Goal: Transaction & Acquisition: Subscribe to service/newsletter

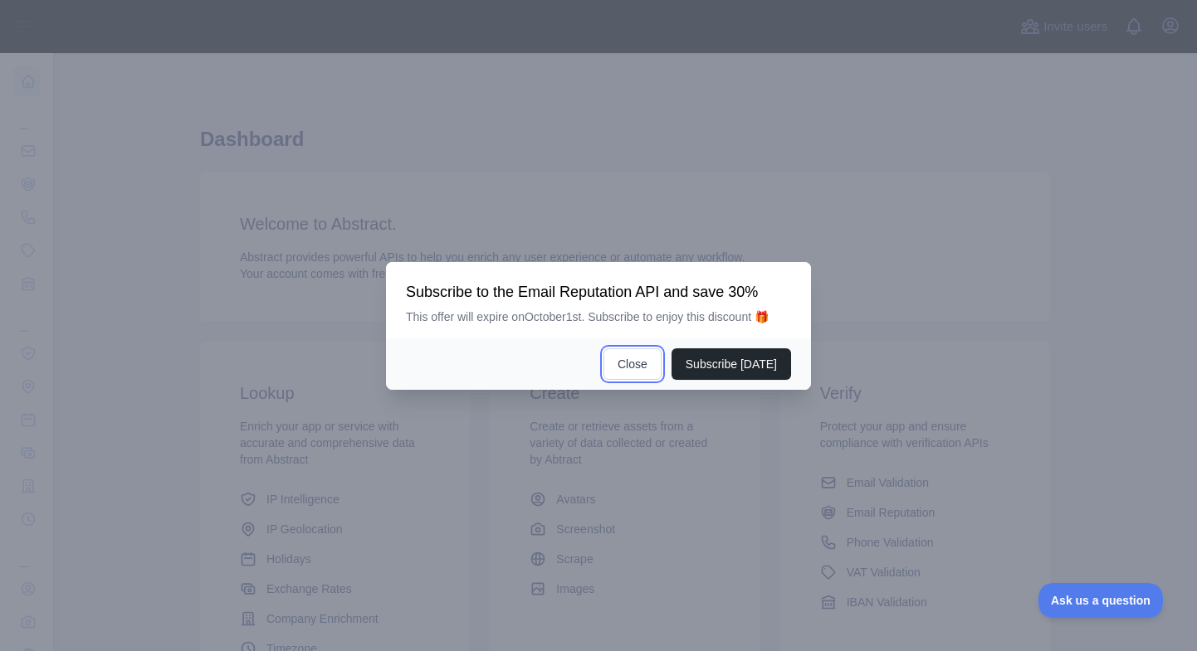
click at [634, 373] on button "Close" at bounding box center [632, 365] width 58 height 32
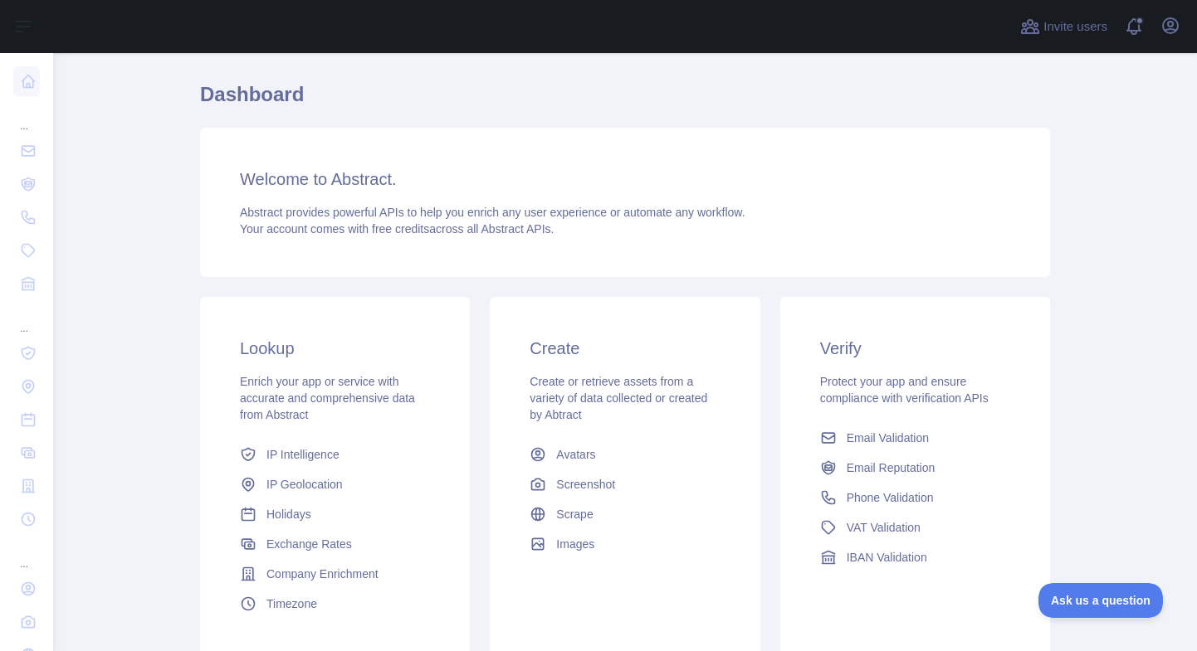
scroll to position [142, 0]
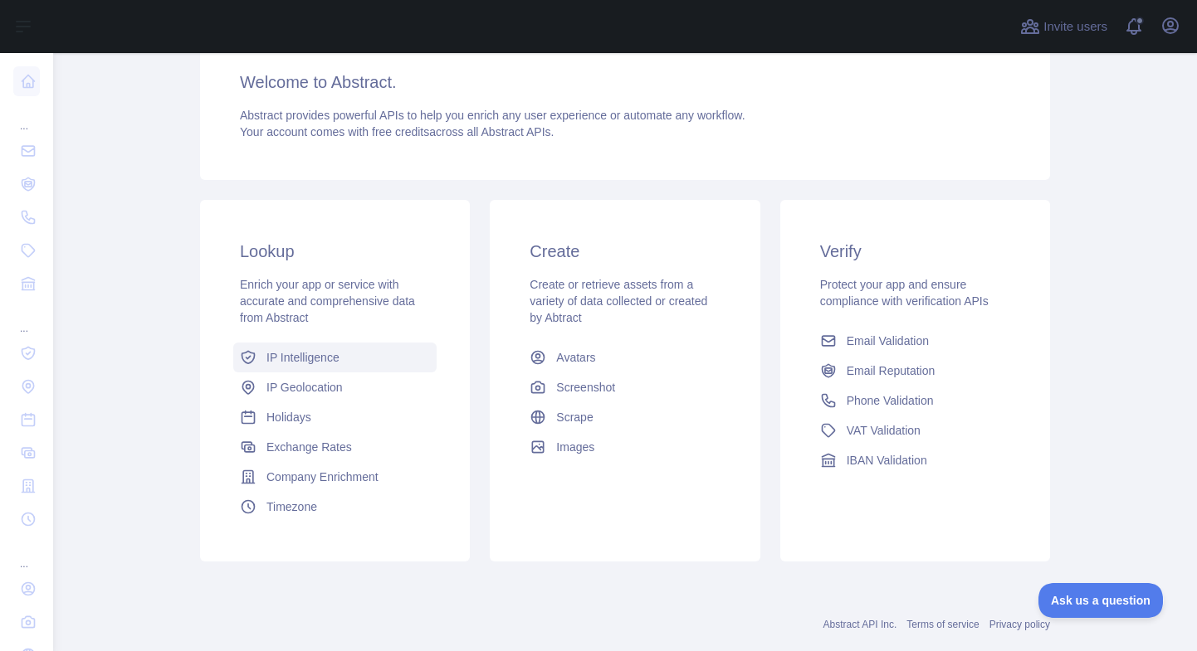
click at [288, 364] on span "IP Intelligence" at bounding box center [302, 357] width 73 height 17
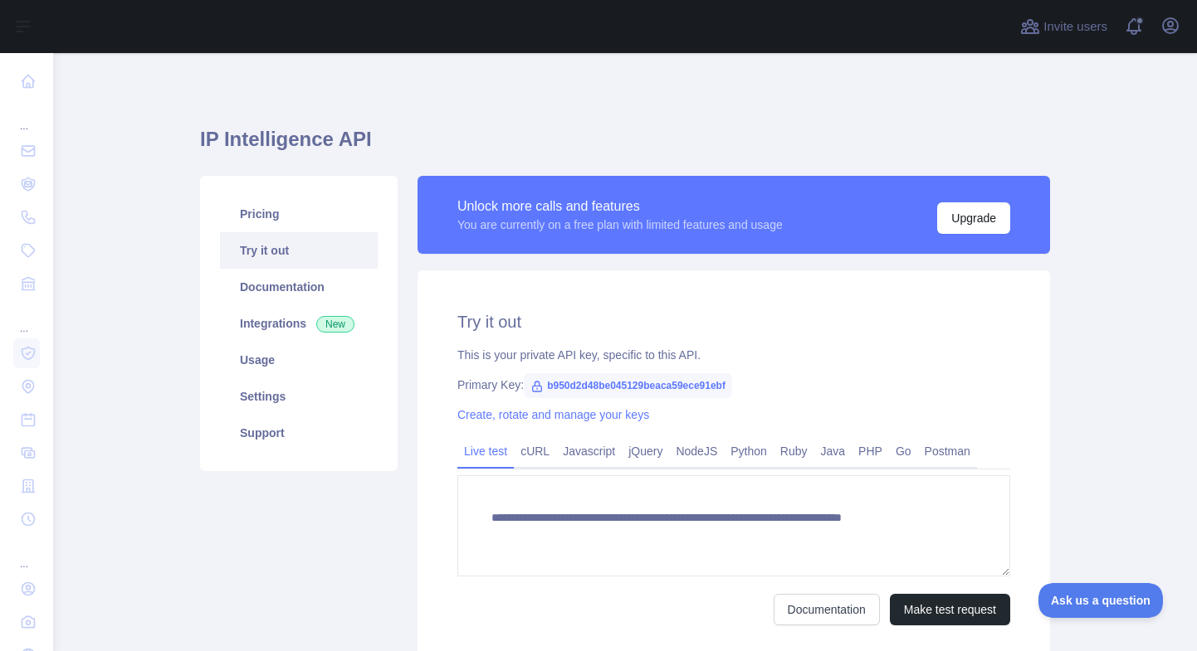
type textarea "**********"
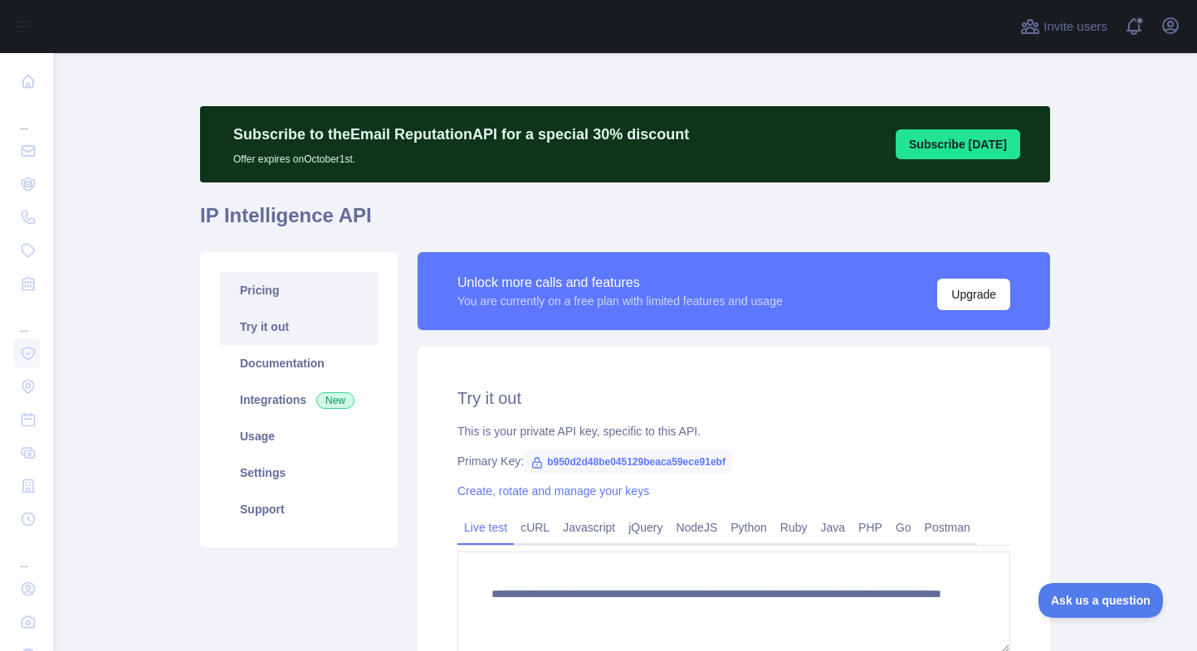
click at [271, 295] on link "Pricing" at bounding box center [299, 290] width 158 height 37
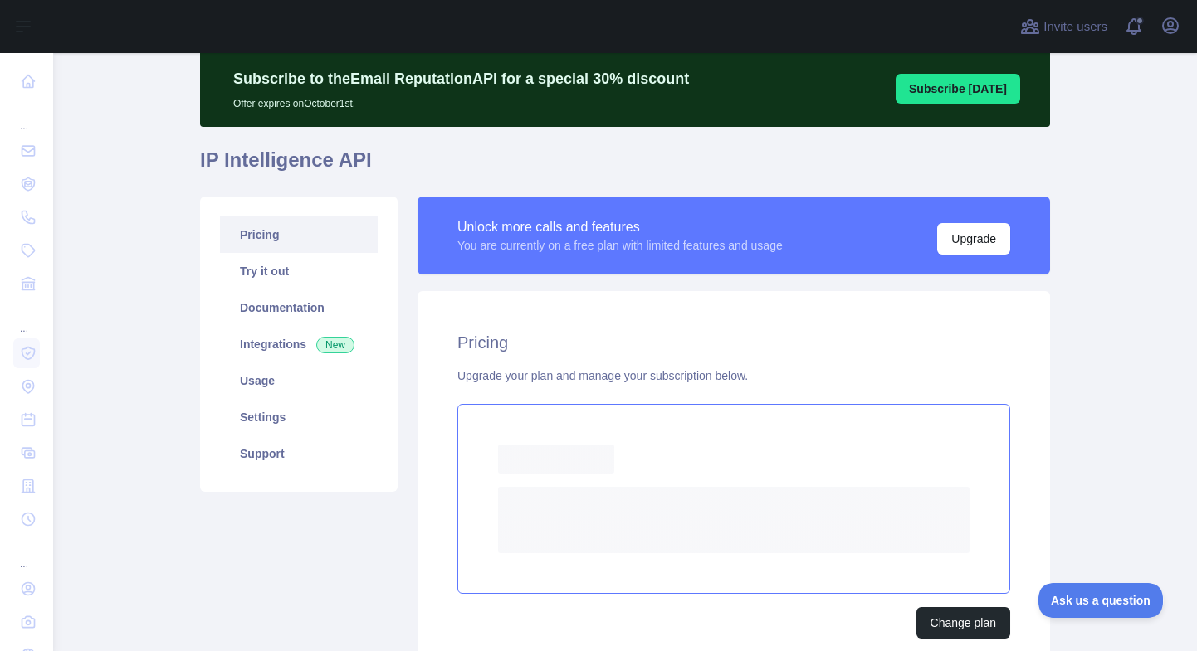
scroll to position [134, 0]
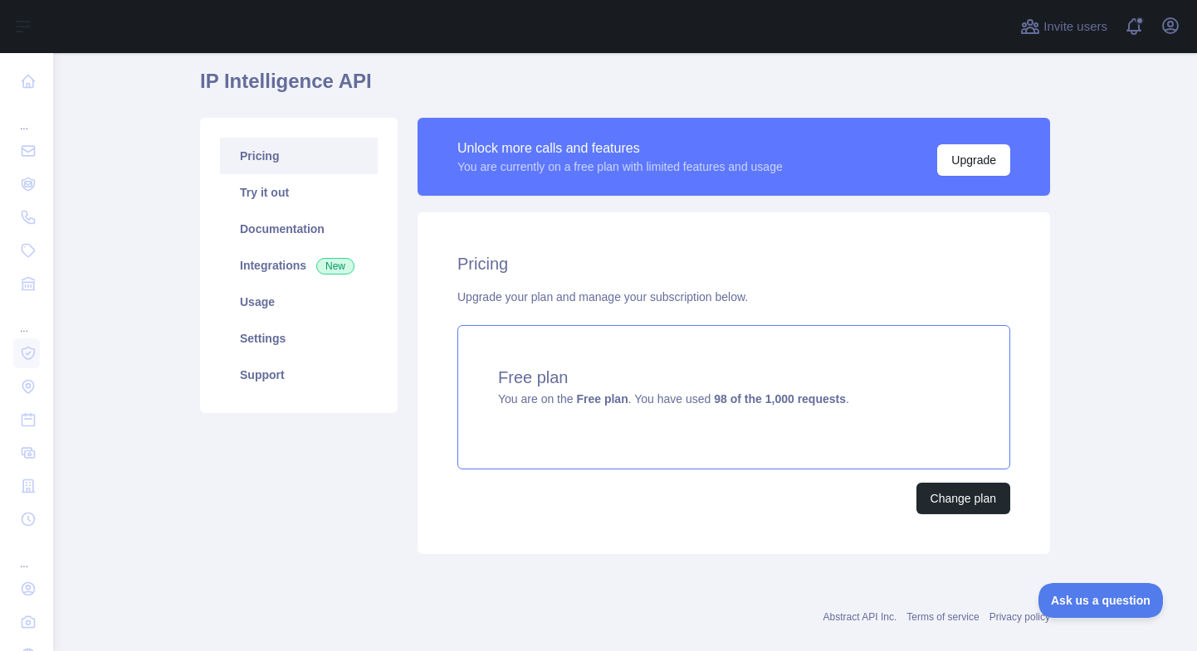
click at [937, 545] on div "Pricing Upgrade your plan and manage your subscription below. Free plan You are…" at bounding box center [733, 383] width 632 height 342
click at [944, 512] on button "Change plan" at bounding box center [963, 499] width 94 height 32
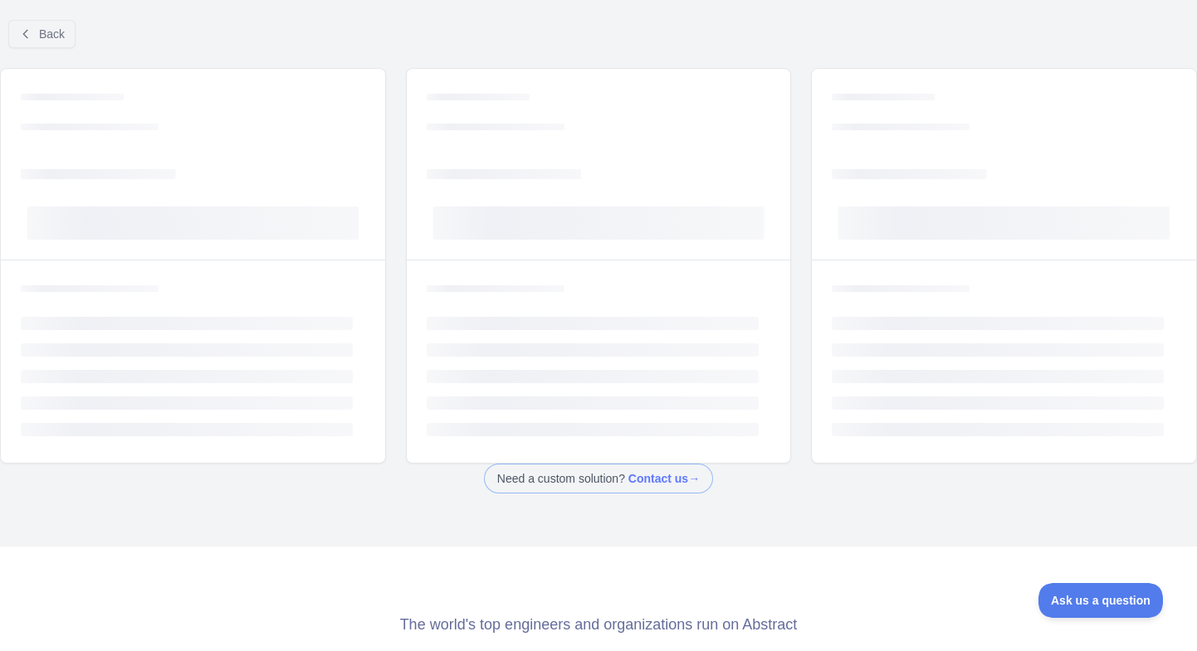
scroll to position [19, 0]
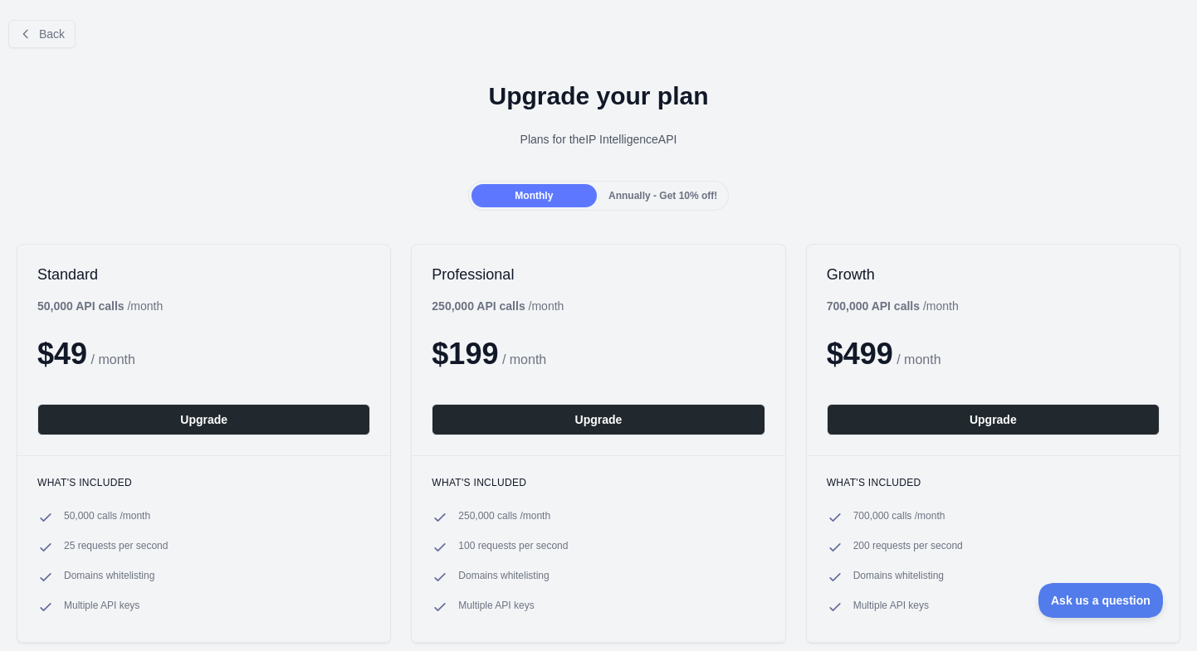
click at [72, 303] on b "50,000 API calls" at bounding box center [80, 306] width 87 height 13
drag, startPoint x: 41, startPoint y: 307, endPoint x: 153, endPoint y: 310, distance: 111.2
click at [149, 310] on div "50,000 API calls / month" at bounding box center [99, 306] width 125 height 17
click at [163, 310] on div "50,000 API calls / month" at bounding box center [99, 306] width 125 height 17
drag, startPoint x: 145, startPoint y: 305, endPoint x: 36, endPoint y: 300, distance: 109.7
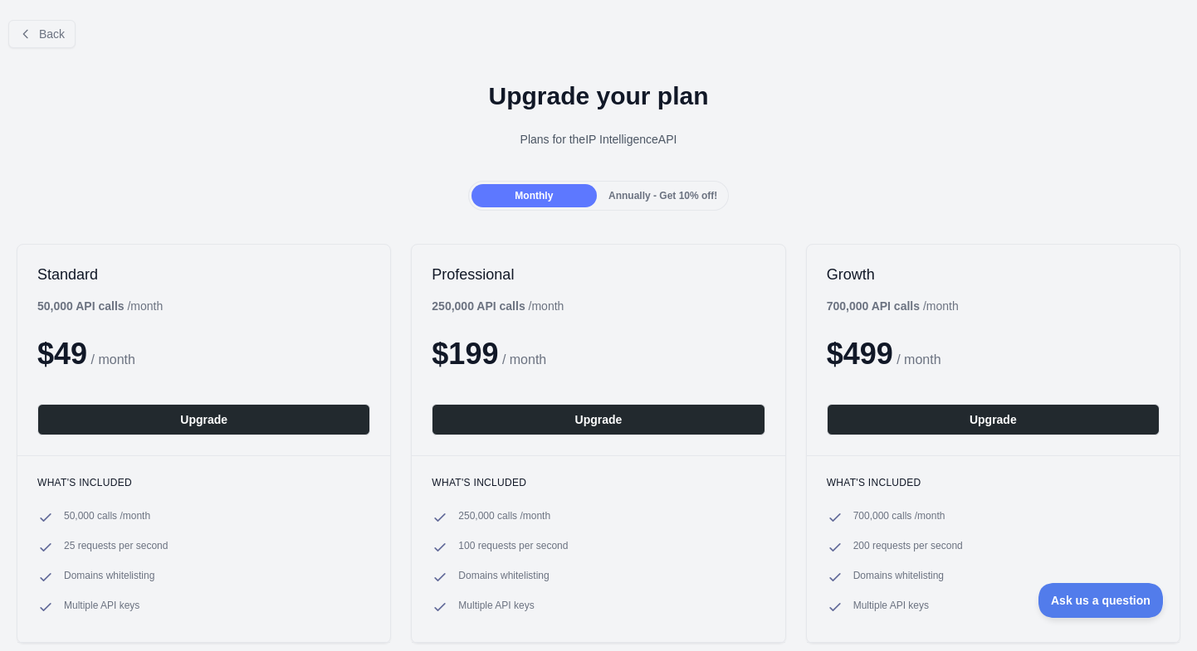
click at [36, 300] on div "Standard 50,000 API calls / month $ 49 / month Upgrade" at bounding box center [203, 350] width 373 height 211
drag, startPoint x: 41, startPoint y: 306, endPoint x: 202, endPoint y: 308, distance: 161.8
click at [202, 308] on div "Standard 50,000 API calls / month $ 49 / month Upgrade" at bounding box center [203, 350] width 373 height 211
copy div "50,000 API calls / month"
